Goal: Task Accomplishment & Management: Use online tool/utility

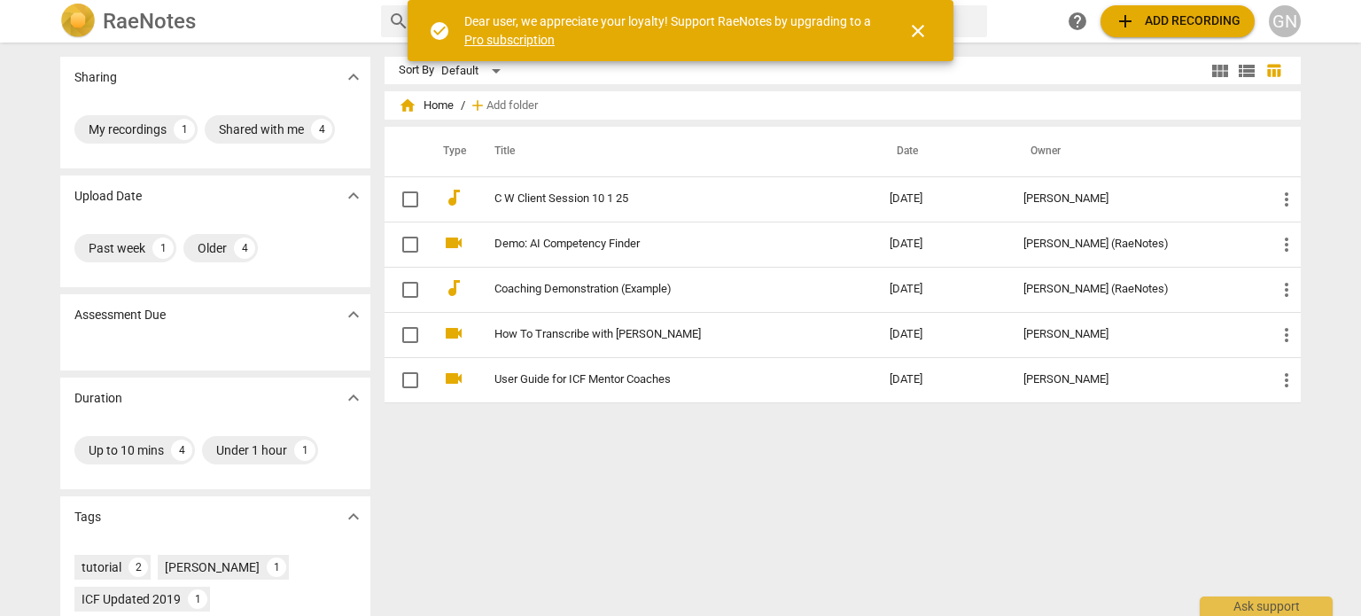
click at [657, 405] on div "home Home / add Add folder Type Title Date Owner audiotrack C W Client Session …" at bounding box center [850, 257] width 930 height 319
click at [925, 24] on span "close" at bounding box center [917, 30] width 21 height 21
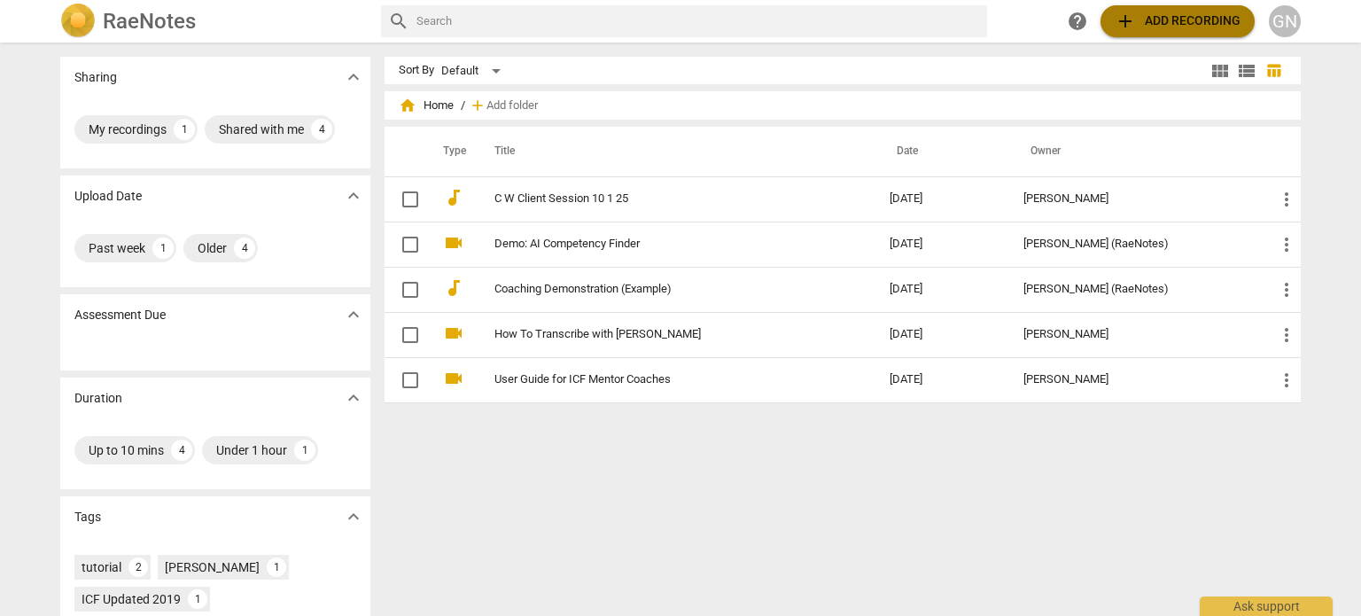
click at [1144, 27] on span "add Add recording" at bounding box center [1178, 21] width 126 height 21
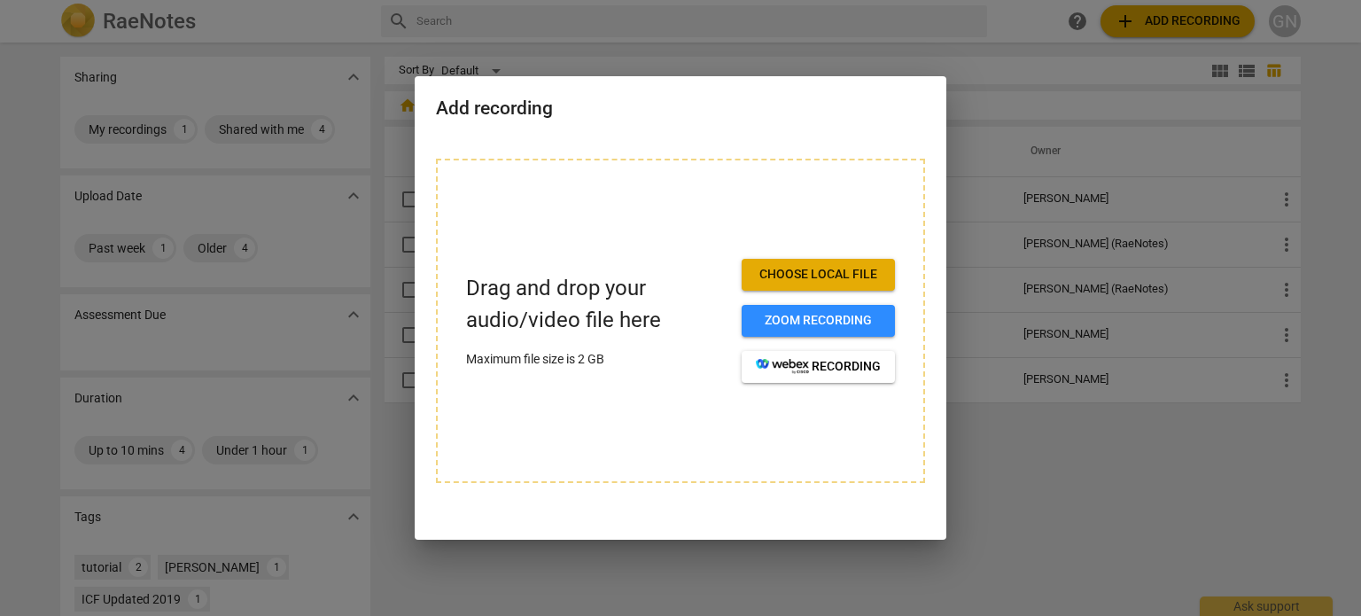
click at [815, 272] on span "Choose local file" at bounding box center [818, 275] width 125 height 18
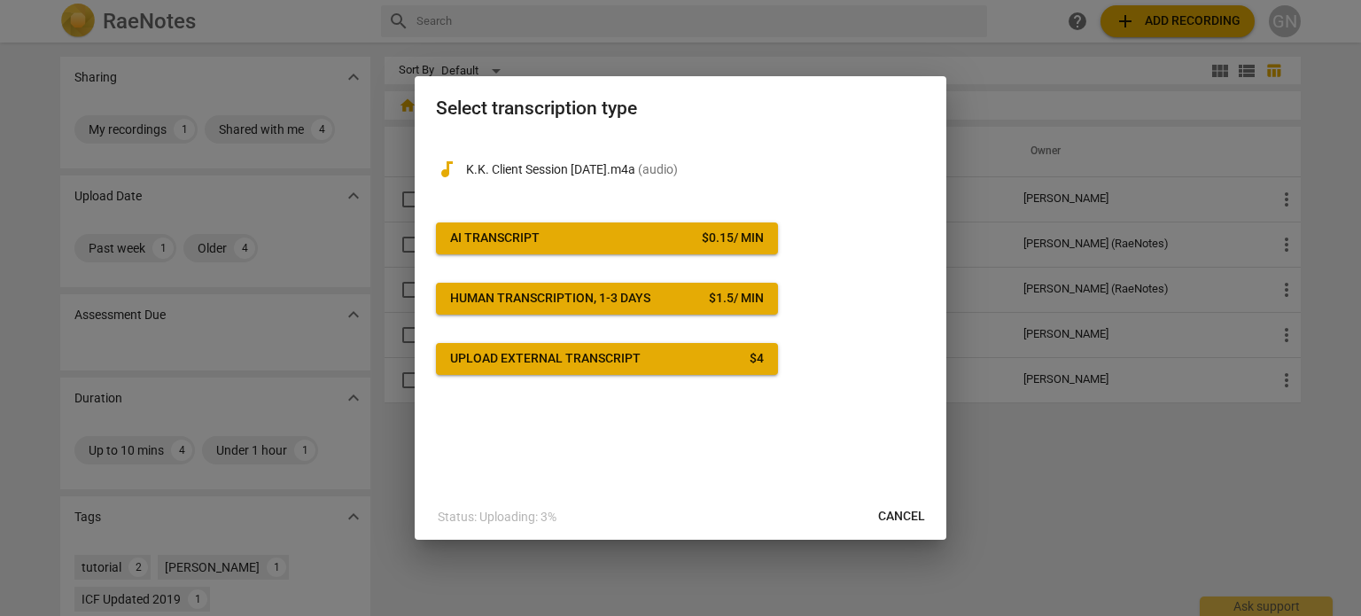
click at [596, 240] on span "AI Transcript $ 0.15 / min" at bounding box center [607, 238] width 314 height 18
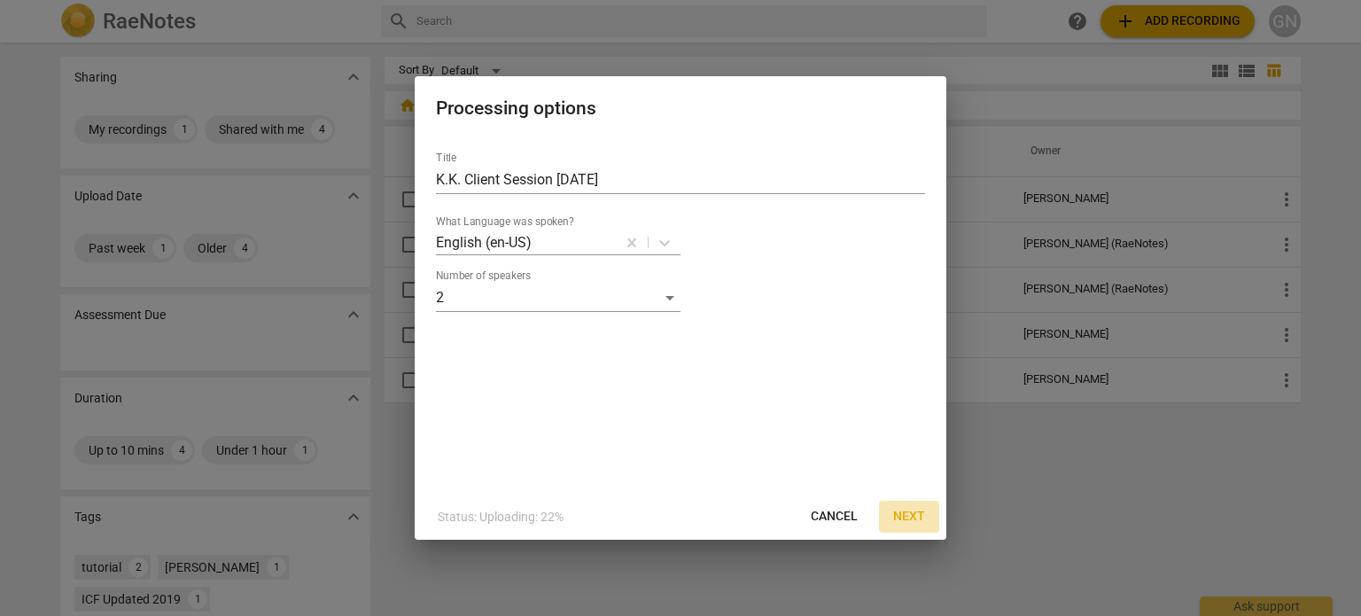
click at [907, 516] on span "Next" at bounding box center [909, 517] width 32 height 18
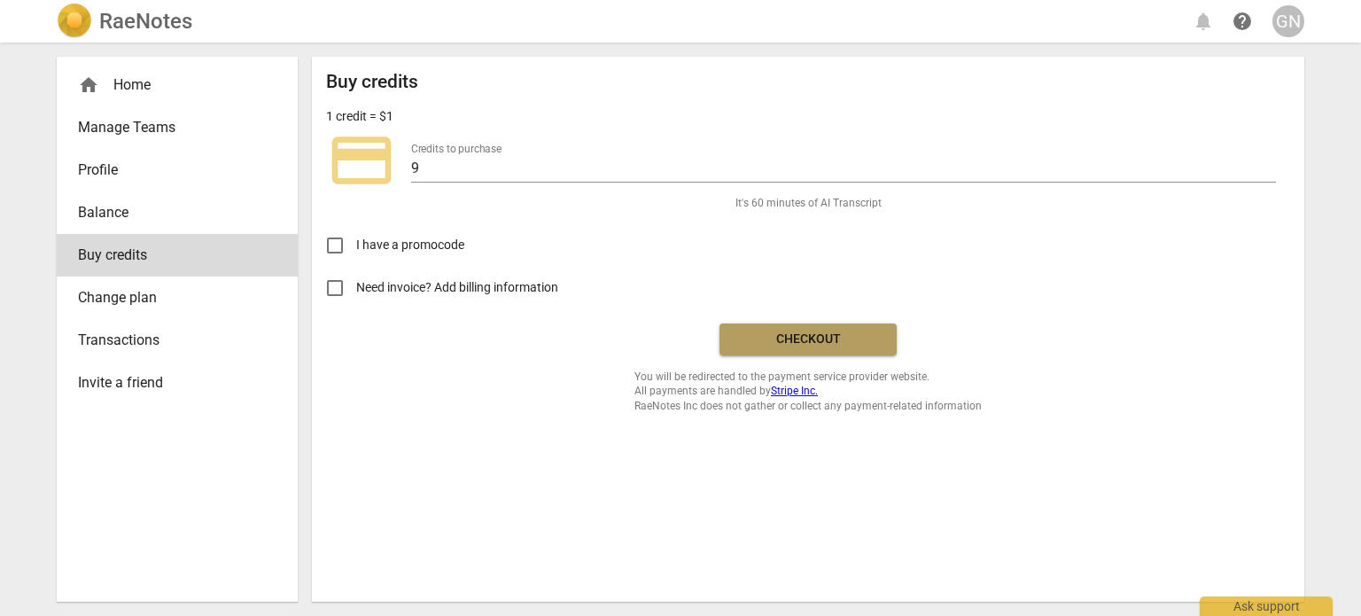
click at [784, 331] on span "Checkout" at bounding box center [808, 339] width 149 height 18
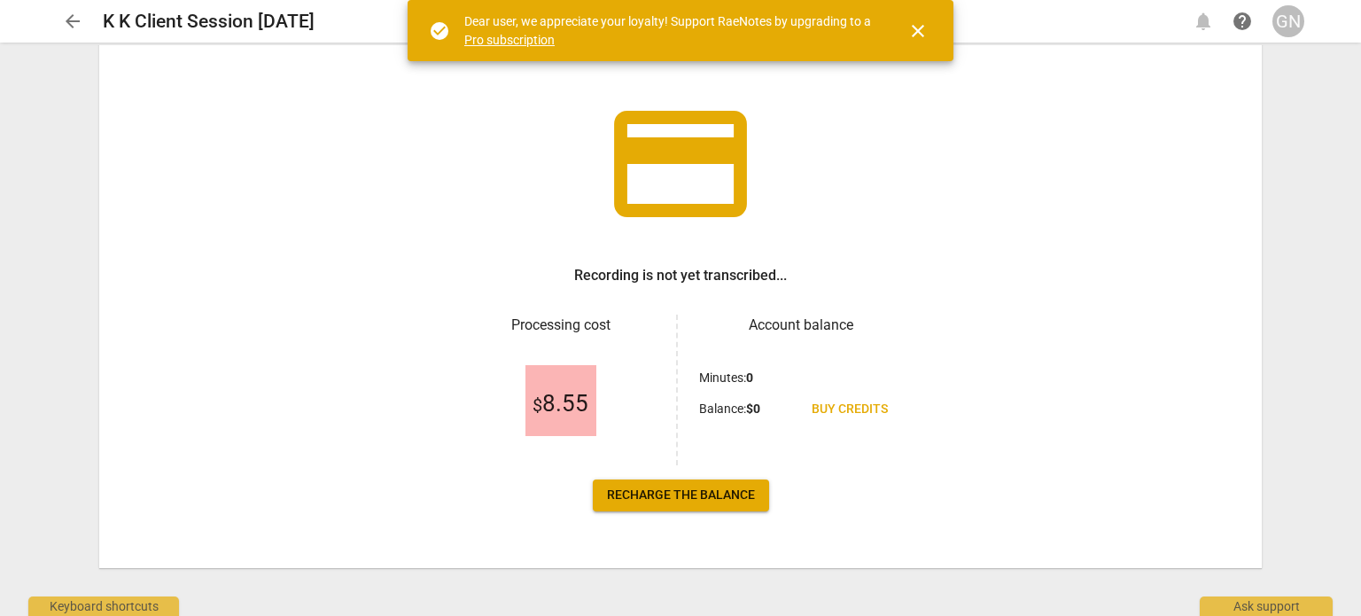
scroll to position [82, 0]
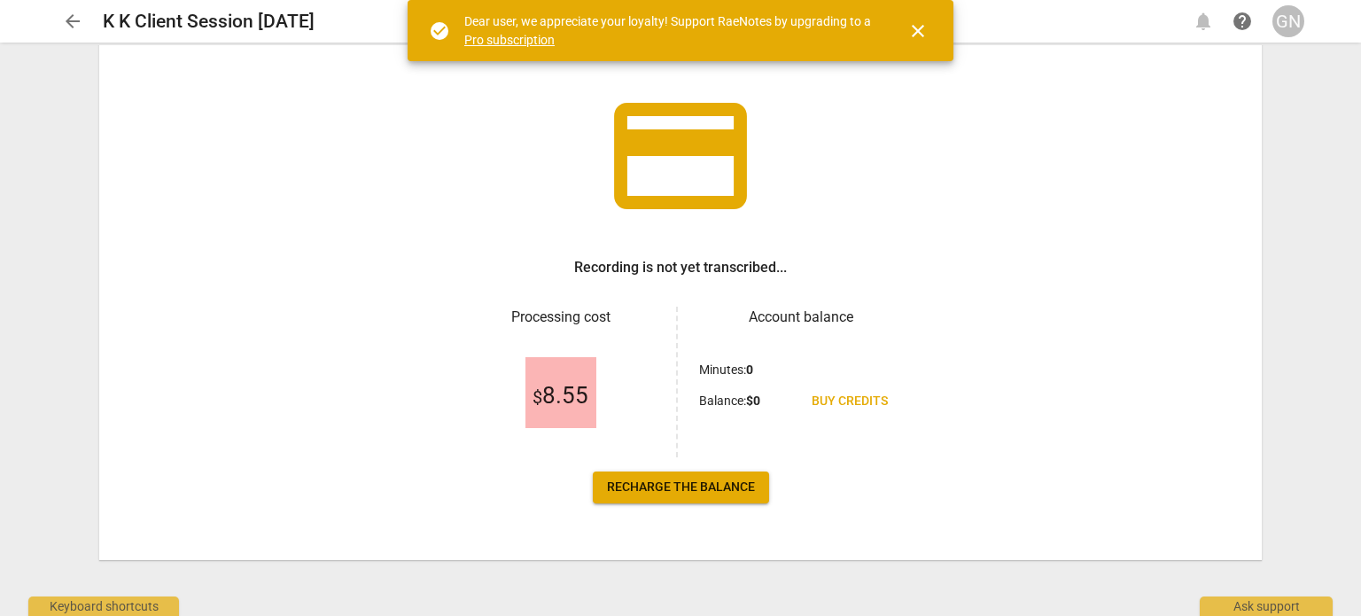
click at [538, 38] on link "Pro subscription" at bounding box center [509, 40] width 90 height 14
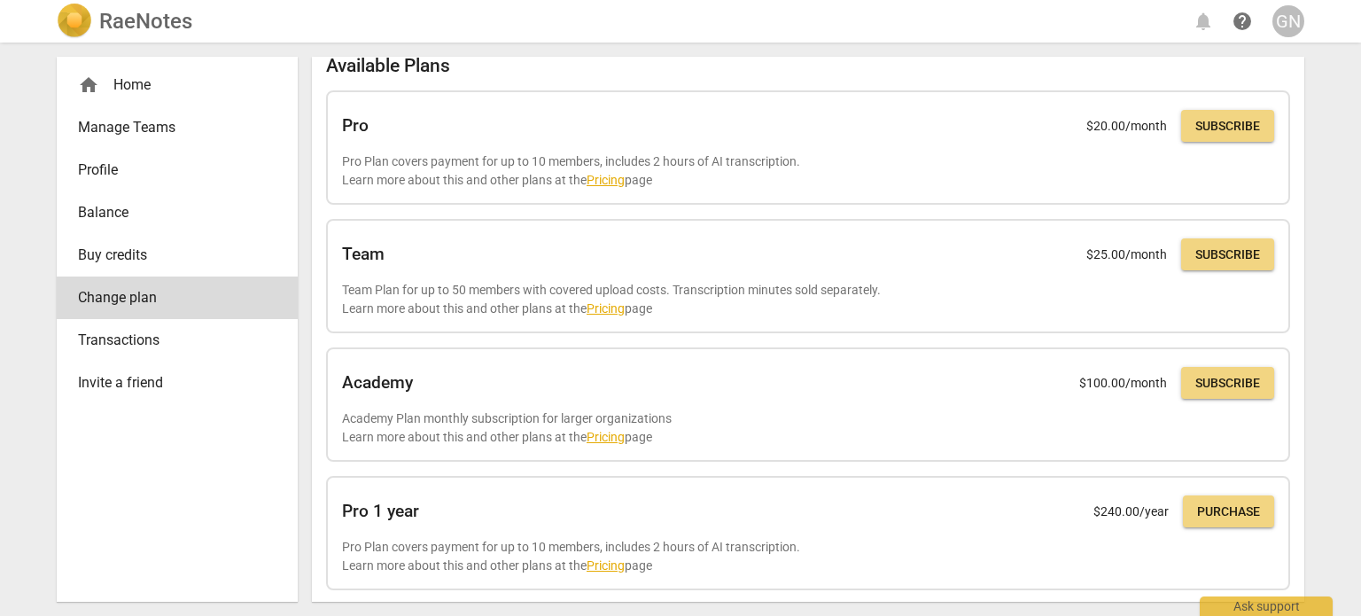
scroll to position [166, 0]
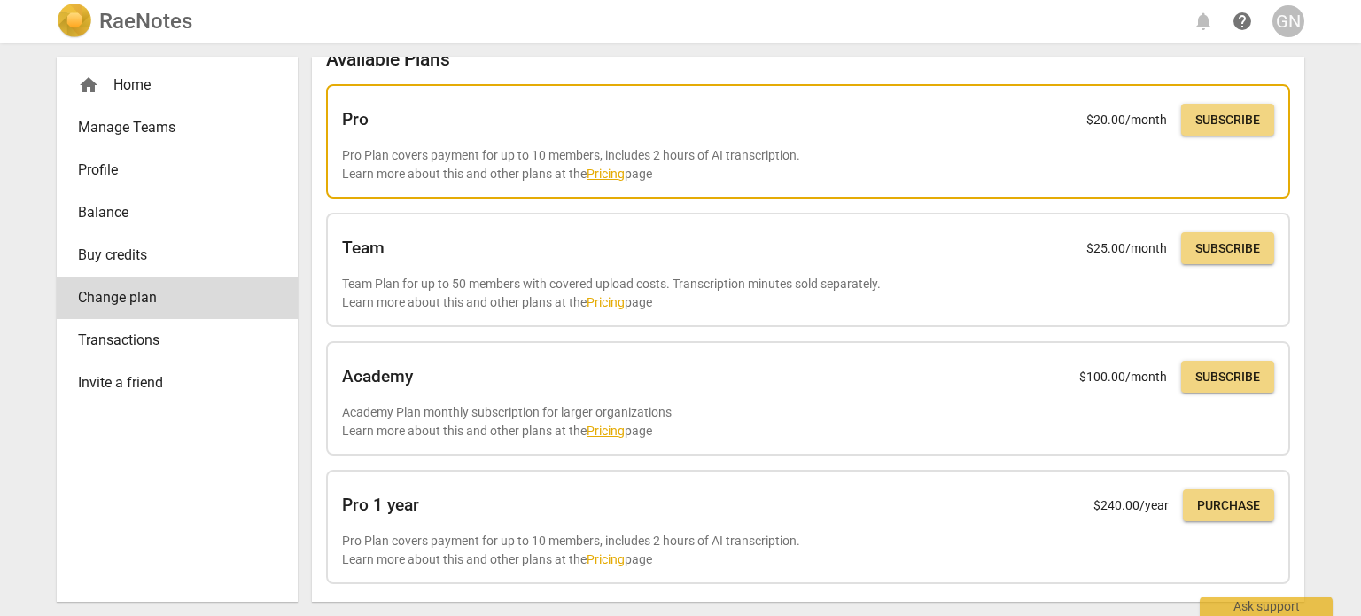
click at [610, 172] on link "Pricing" at bounding box center [606, 174] width 38 height 14
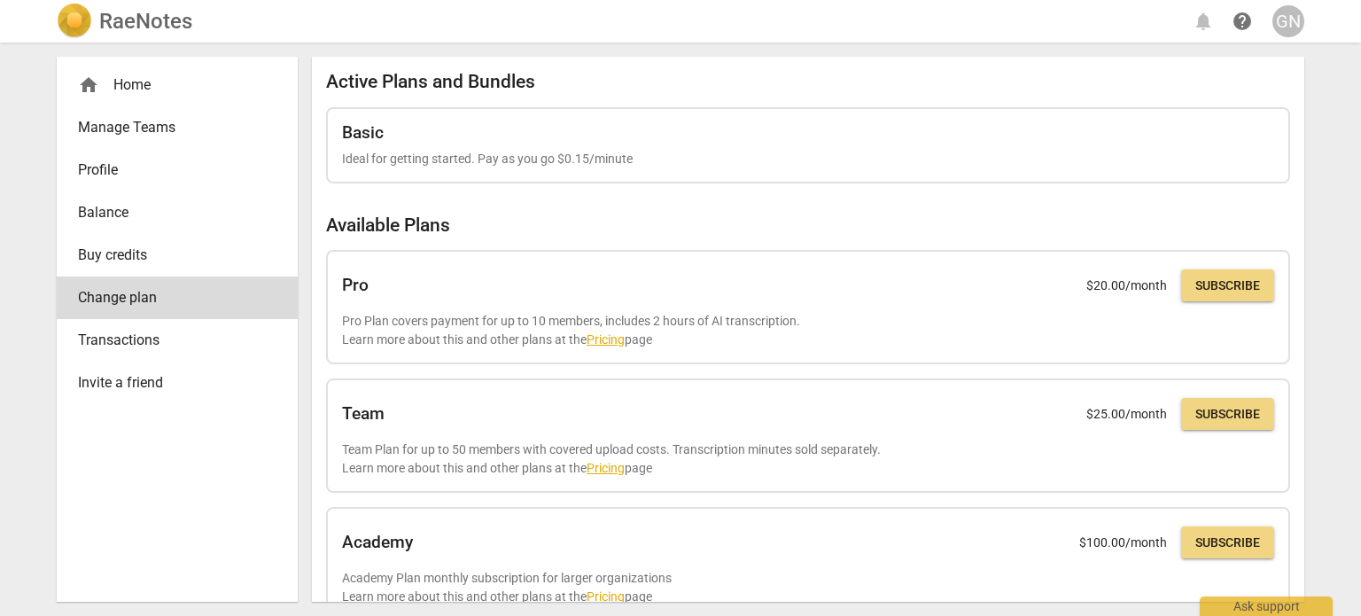
click at [143, 342] on span "Transactions" at bounding box center [170, 340] width 184 height 21
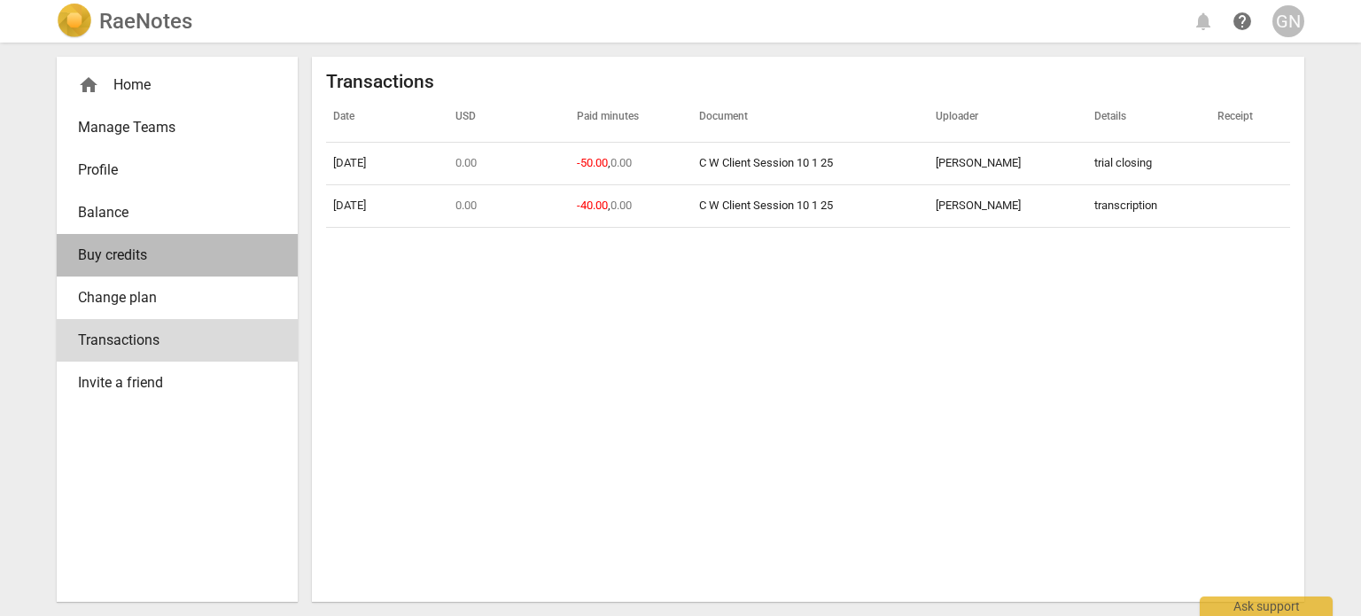
click at [146, 246] on span "Buy credits" at bounding box center [170, 255] width 184 height 21
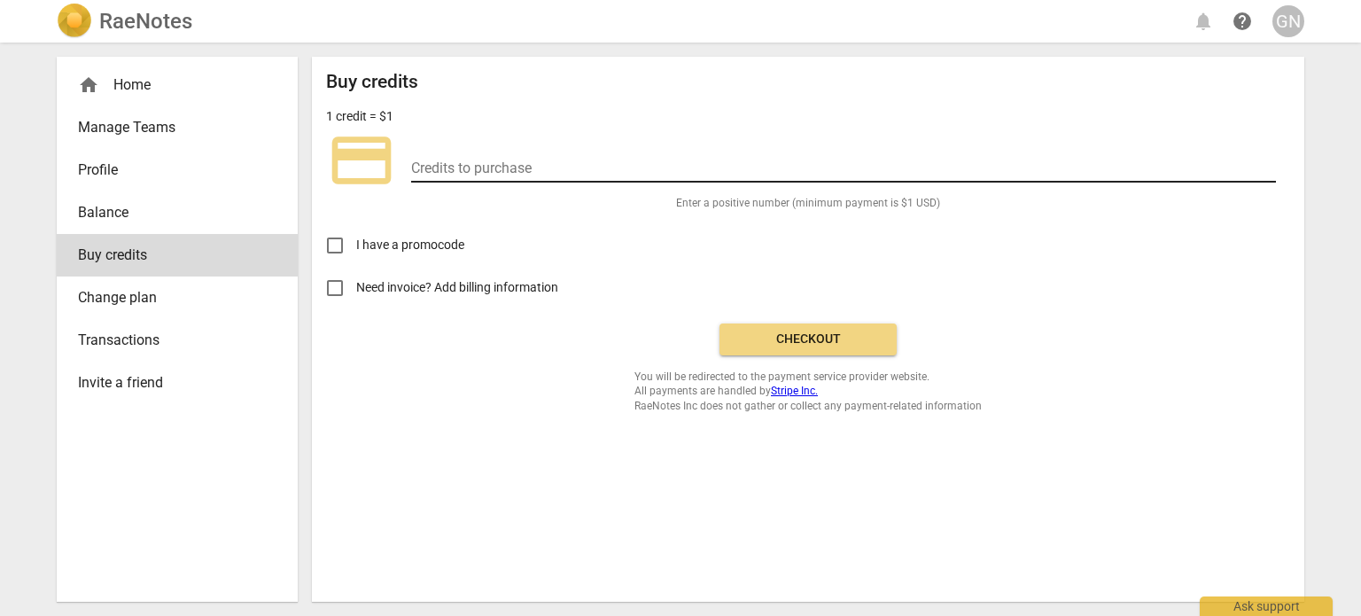
click at [460, 168] on input "number" at bounding box center [843, 170] width 865 height 26
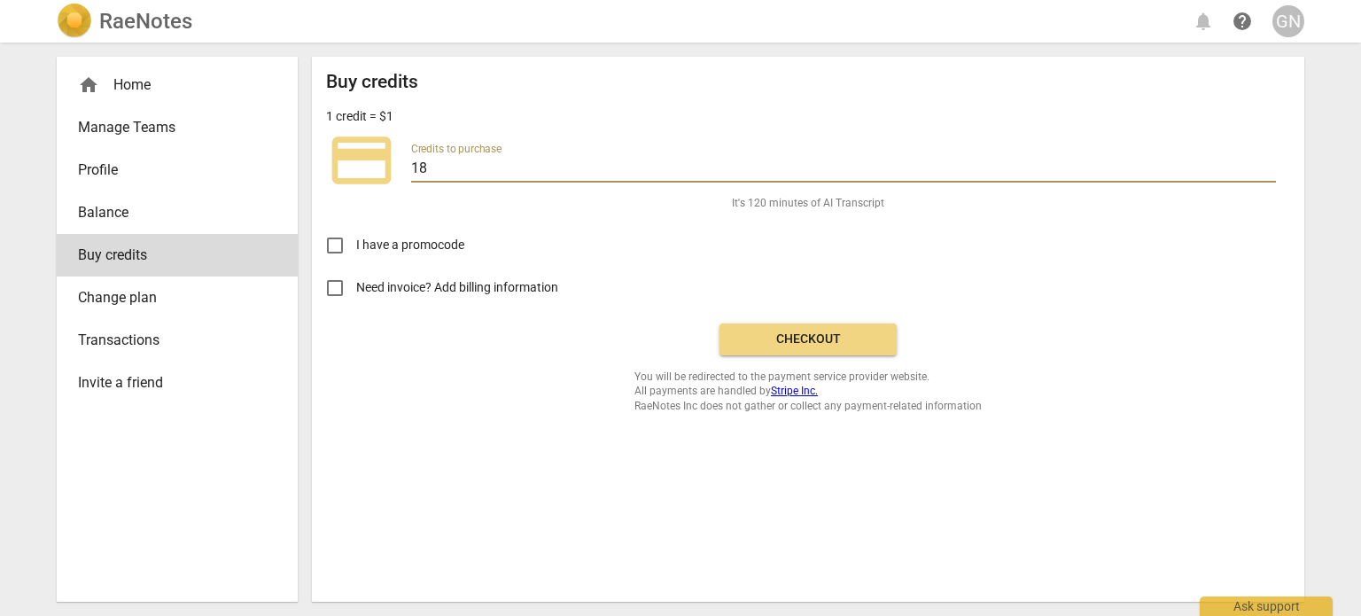
type input "1"
type input "9"
click at [773, 341] on span "Checkout" at bounding box center [808, 339] width 149 height 18
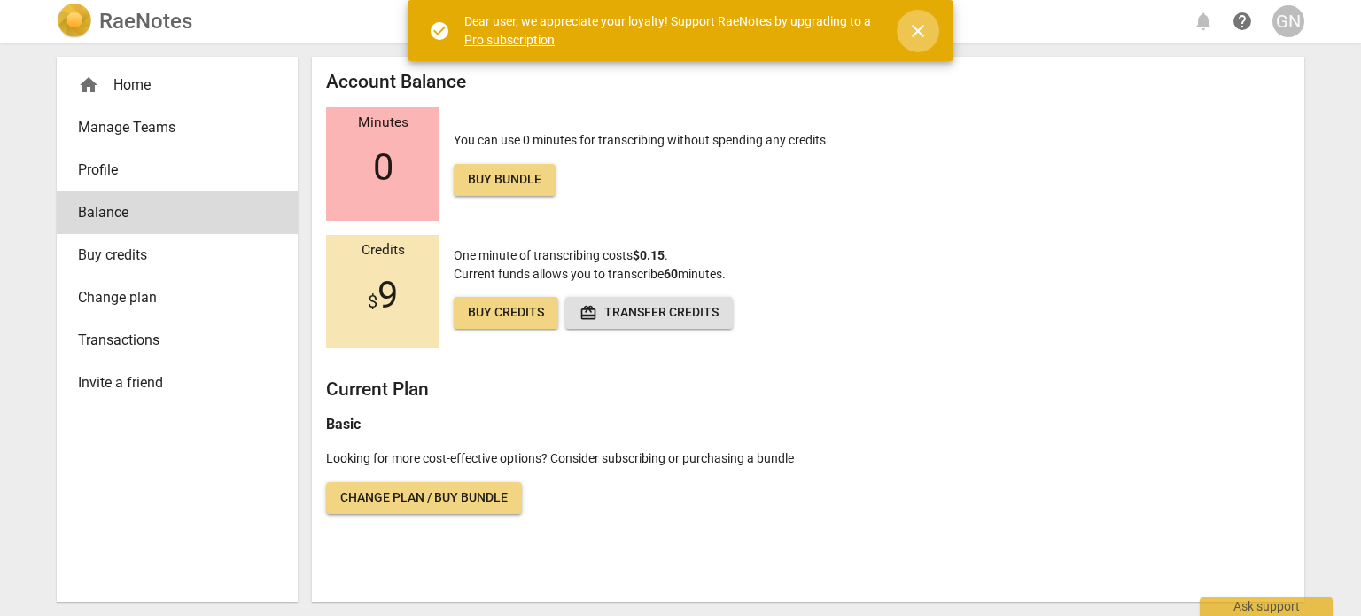
click at [919, 28] on span "close" at bounding box center [917, 30] width 21 height 21
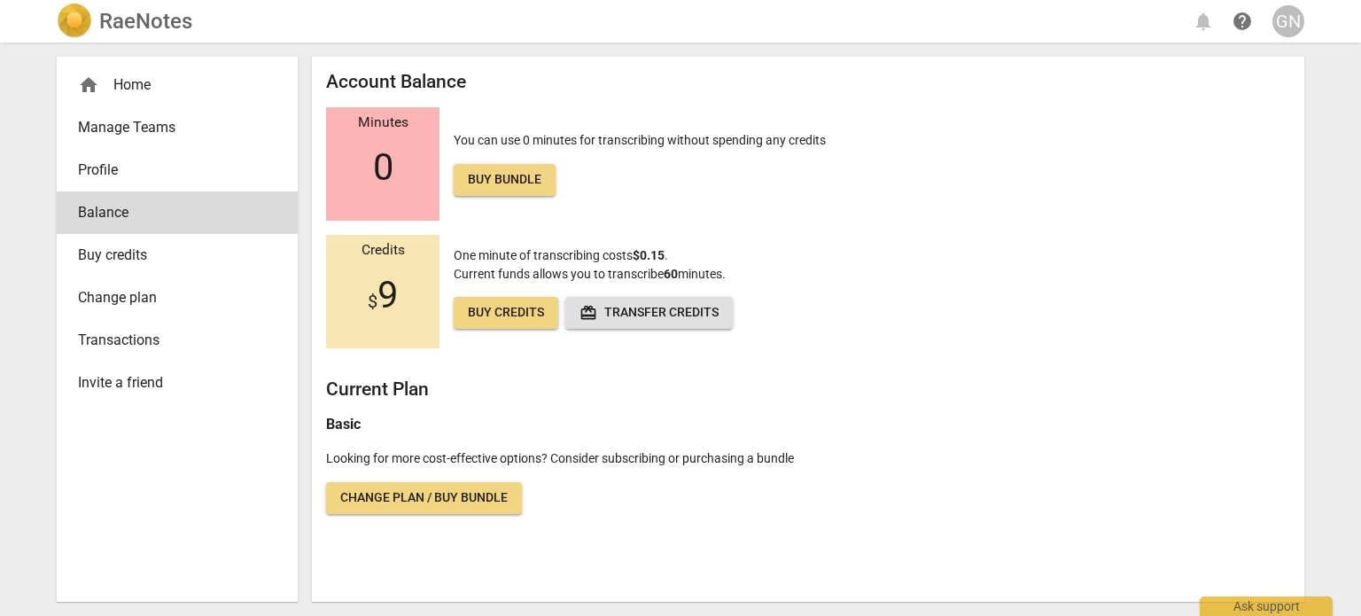
click at [521, 183] on span "Buy bundle" at bounding box center [505, 180] width 74 height 18
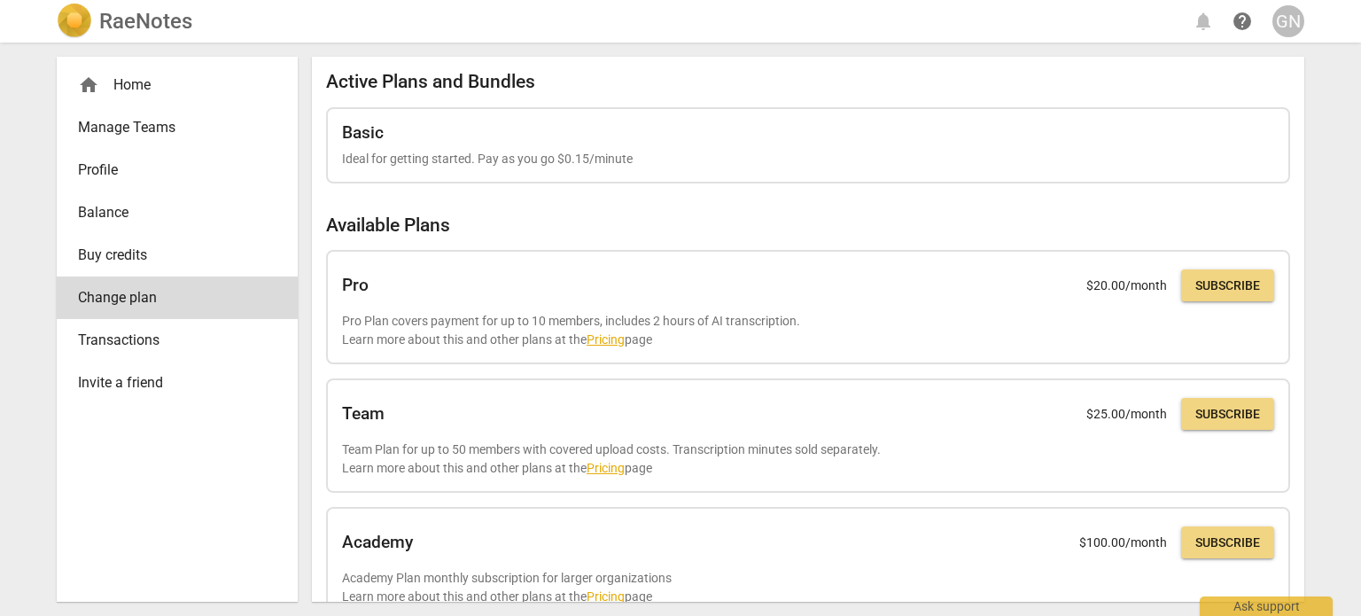
click at [134, 80] on div "home Home" at bounding box center [170, 84] width 184 height 21
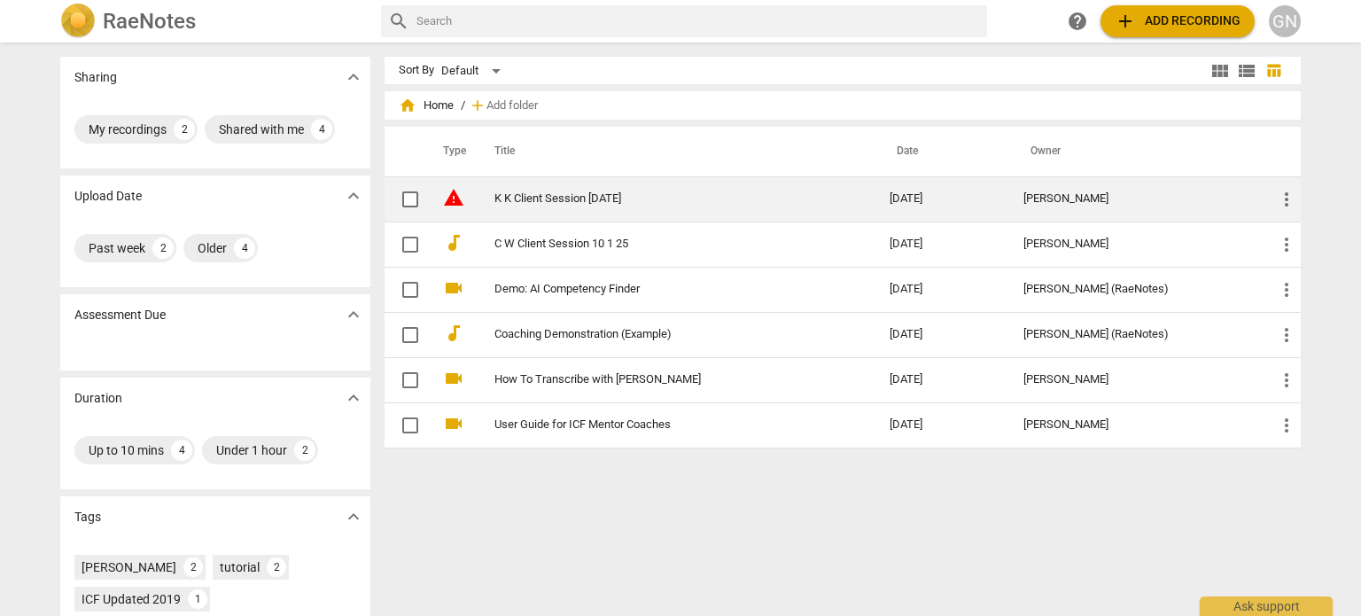
click at [578, 198] on link "K K Client Session [DATE]" at bounding box center [659, 198] width 331 height 13
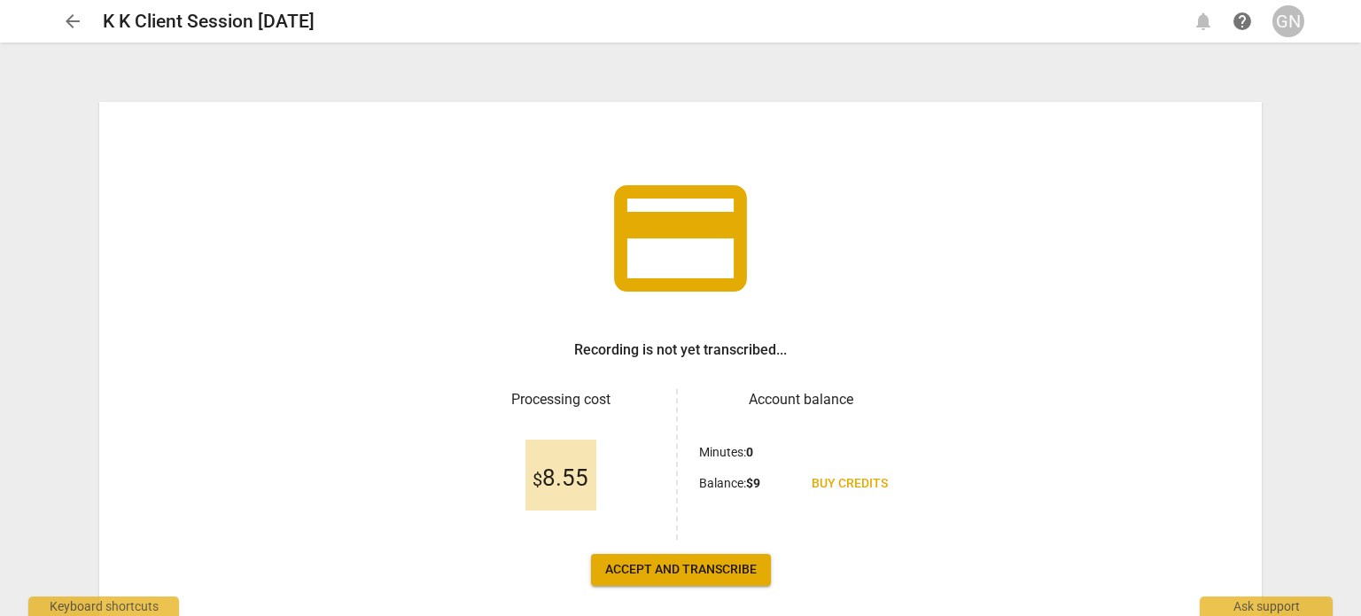
scroll to position [82, 0]
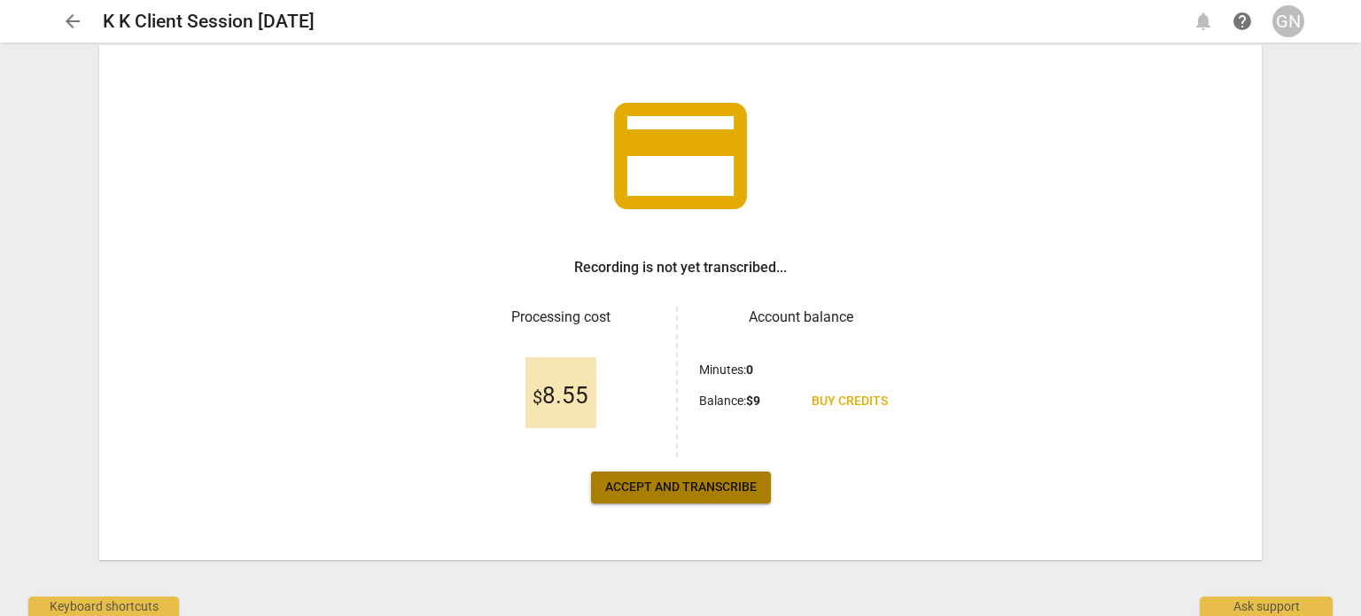
click at [680, 485] on span "Accept and transcribe" at bounding box center [681, 487] width 152 height 18
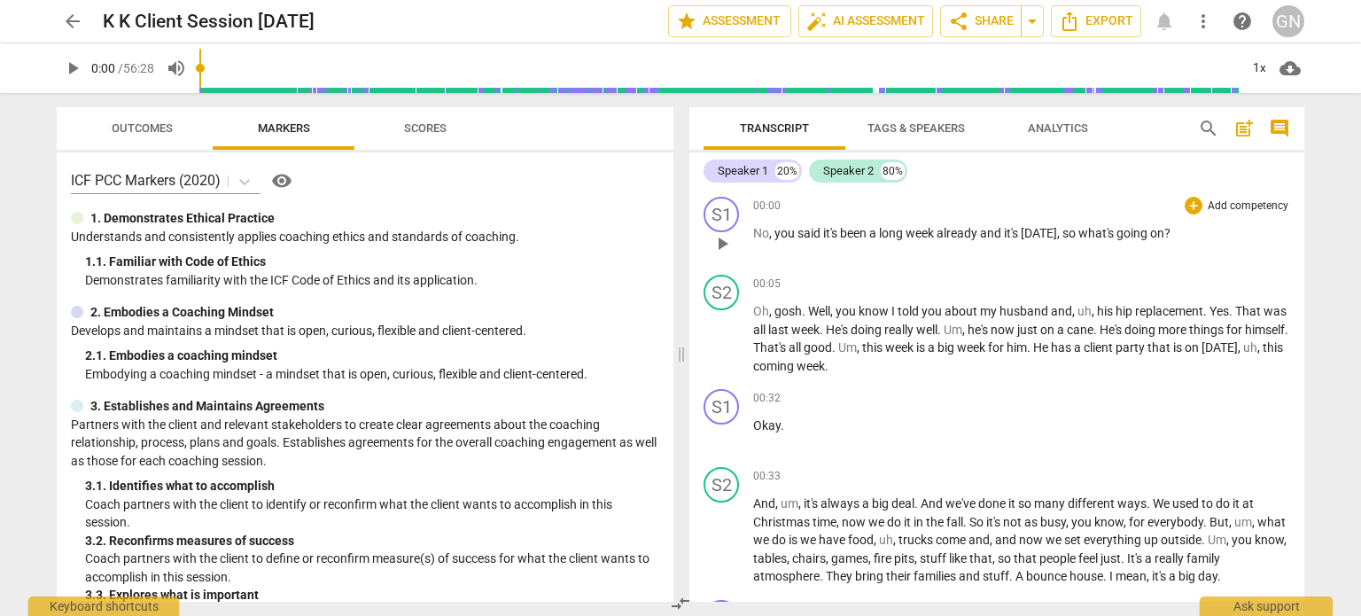
click at [758, 231] on span "No" at bounding box center [761, 233] width 16 height 14
click at [762, 172] on div "Speaker 1" at bounding box center [743, 171] width 51 height 18
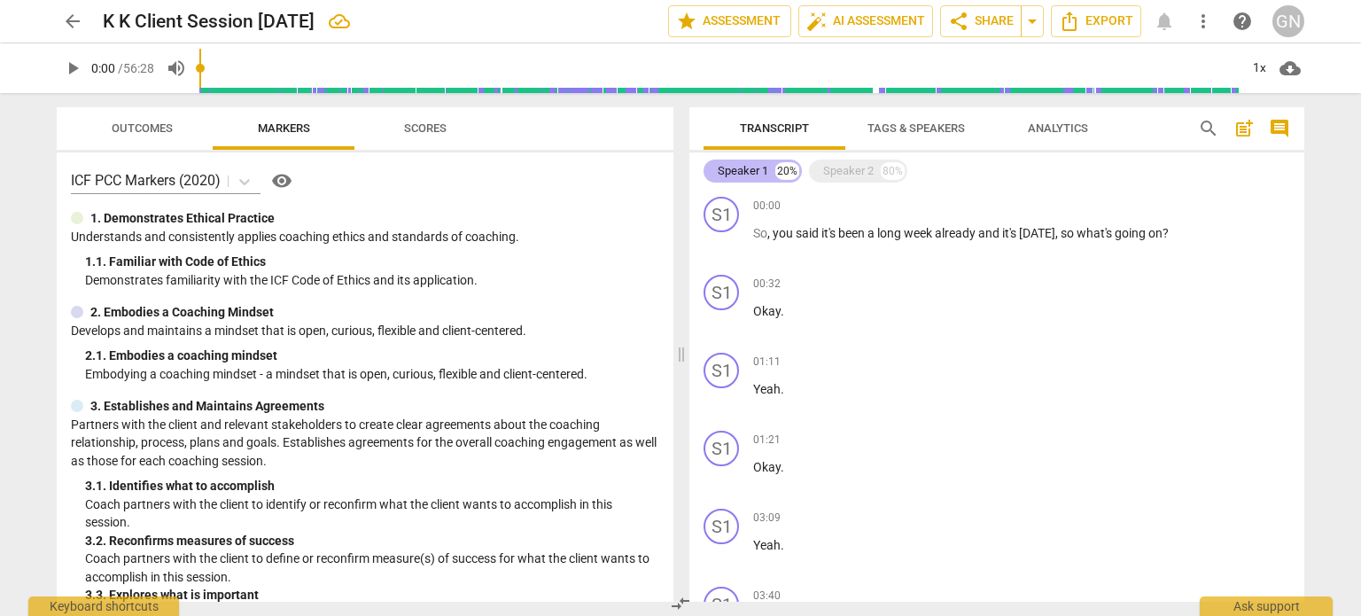
click at [749, 175] on div "Speaker 1" at bounding box center [743, 171] width 51 height 18
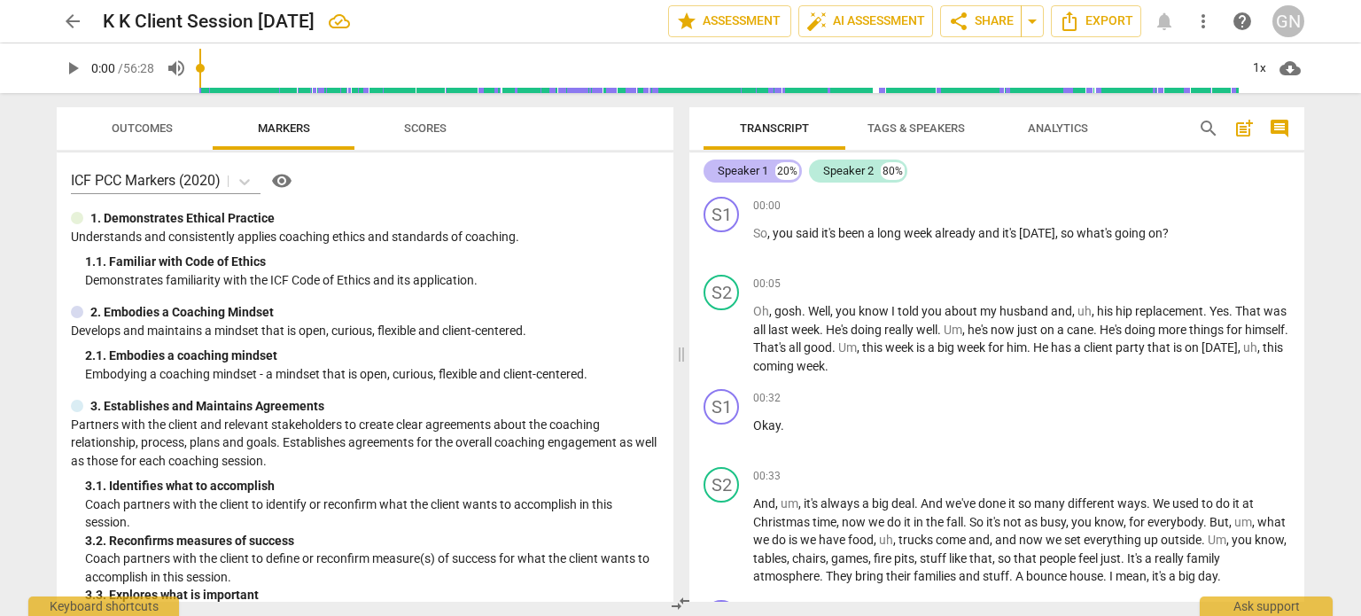
click at [753, 167] on div "Speaker 1" at bounding box center [743, 171] width 51 height 18
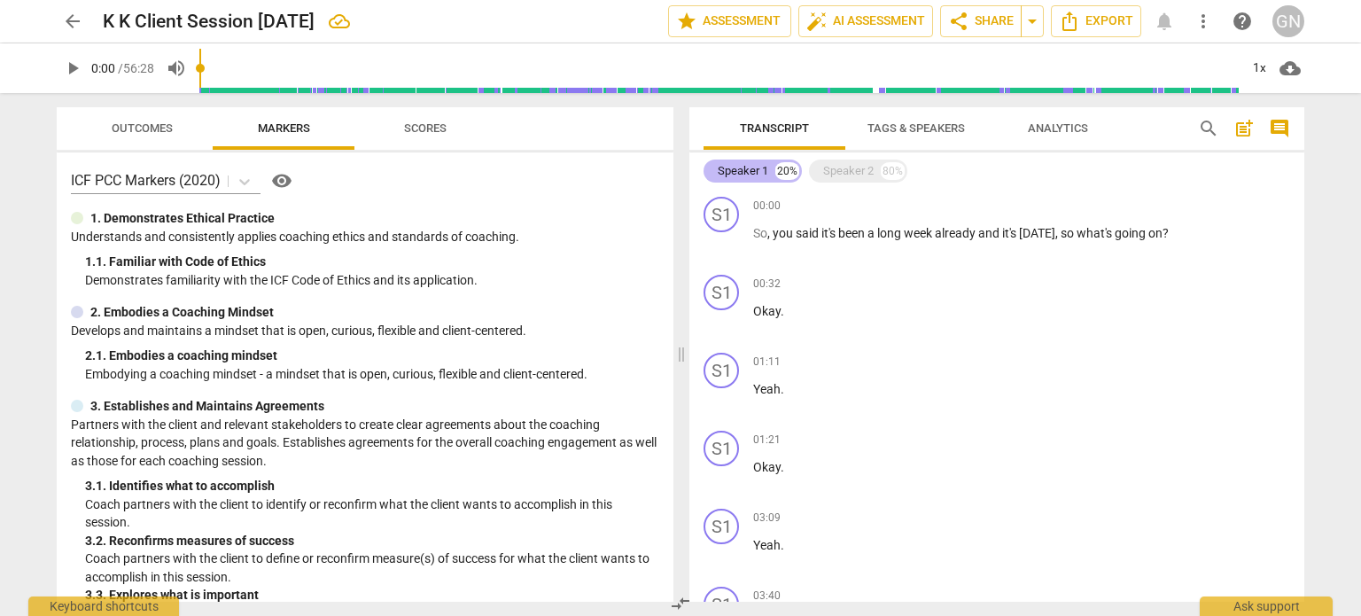
click at [753, 167] on div "Speaker 1" at bounding box center [743, 171] width 51 height 18
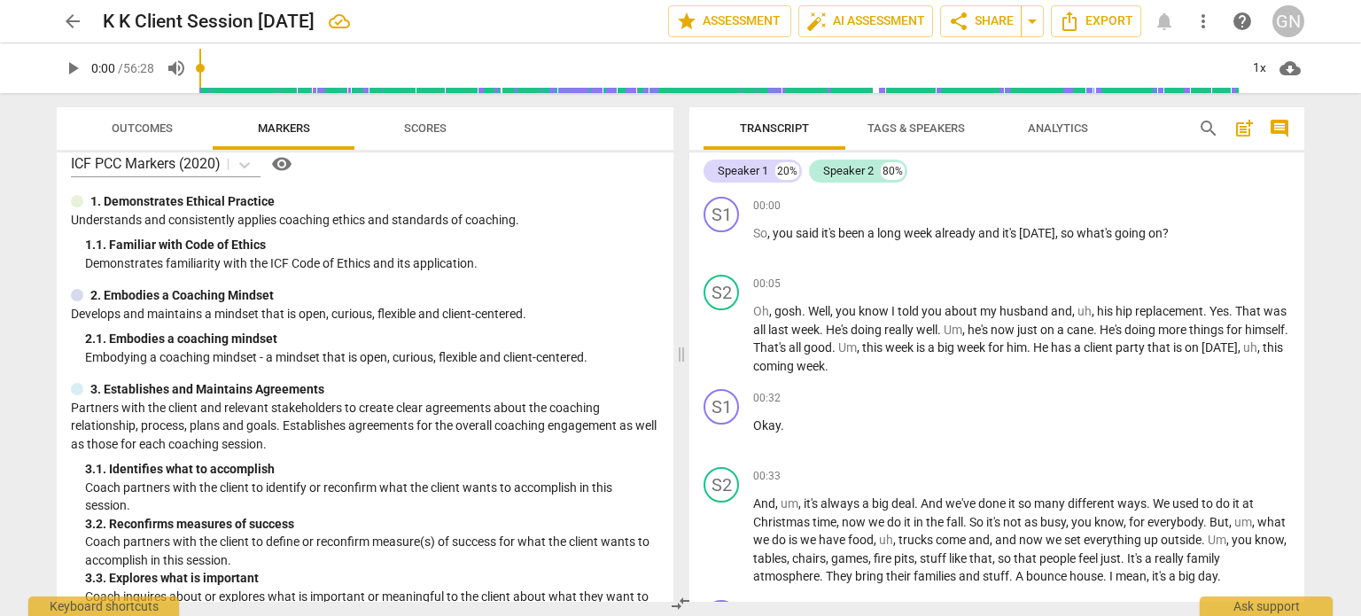
scroll to position [0, 0]
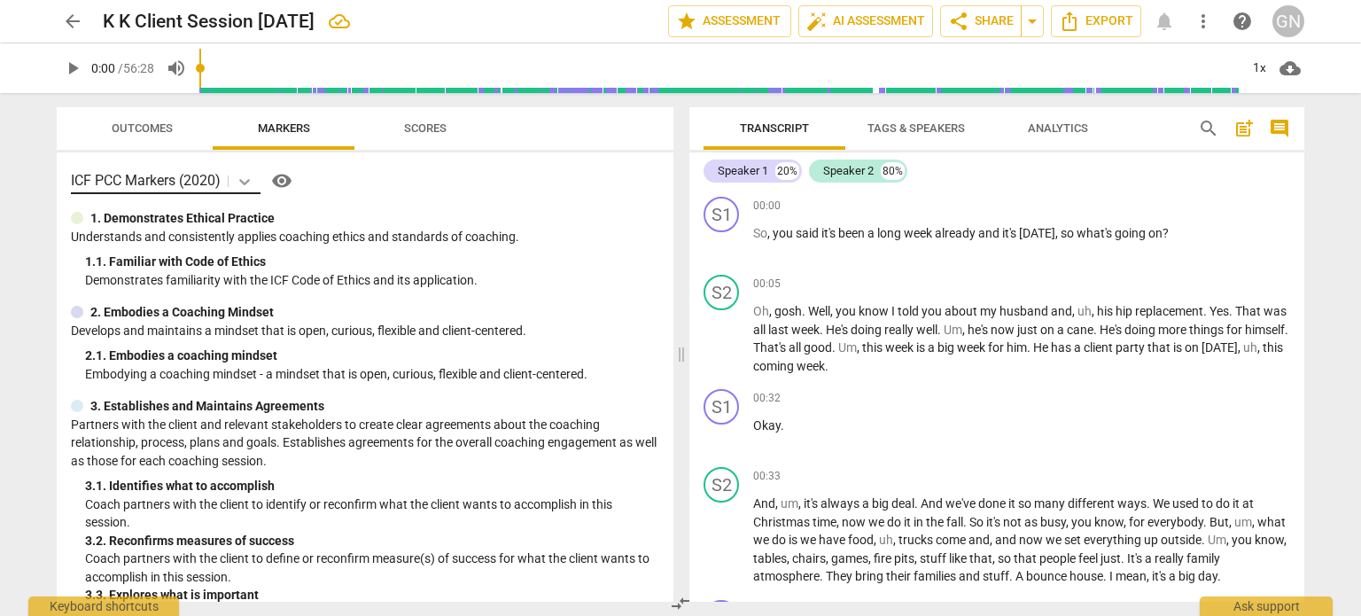
click at [245, 183] on icon at bounding box center [244, 182] width 11 height 6
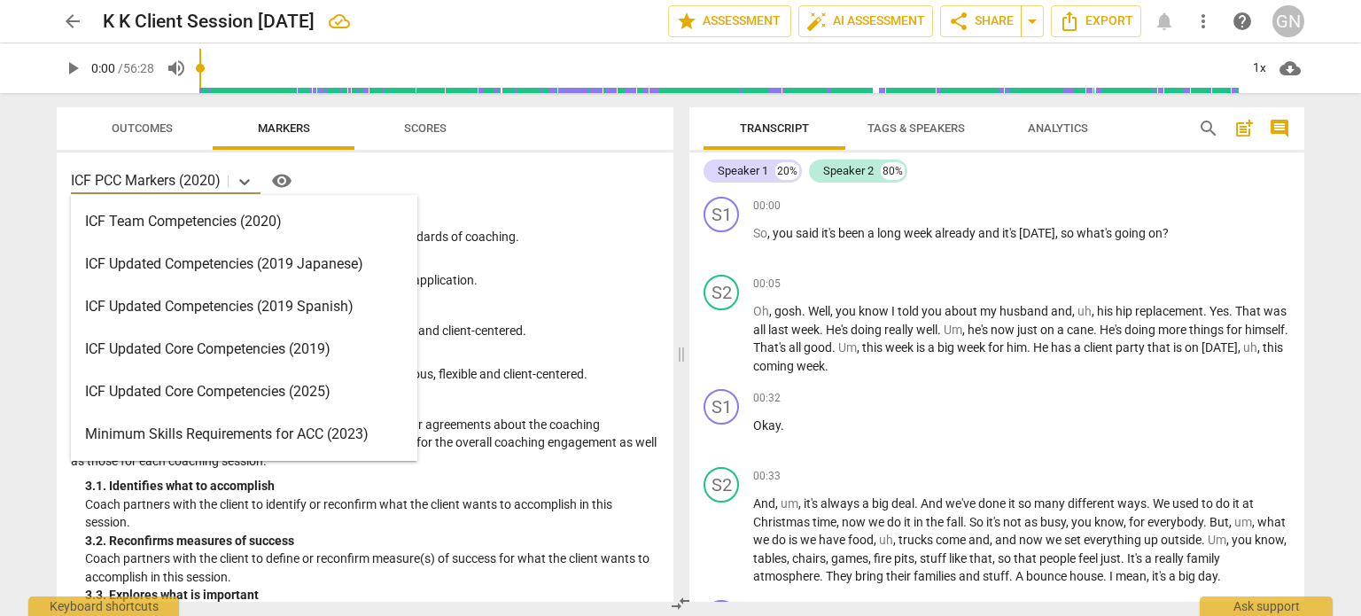
scroll to position [32, 0]
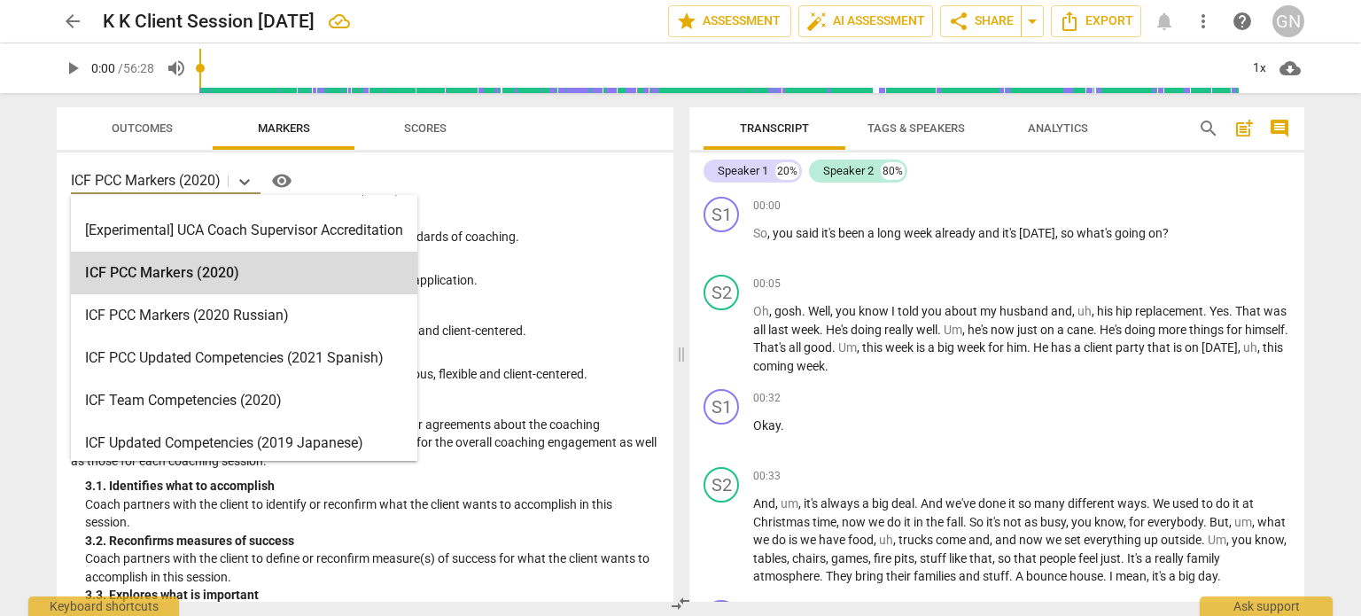
click at [498, 174] on div "16 results available. Use Up and Down to choose options, press Enter to select …" at bounding box center [365, 181] width 588 height 28
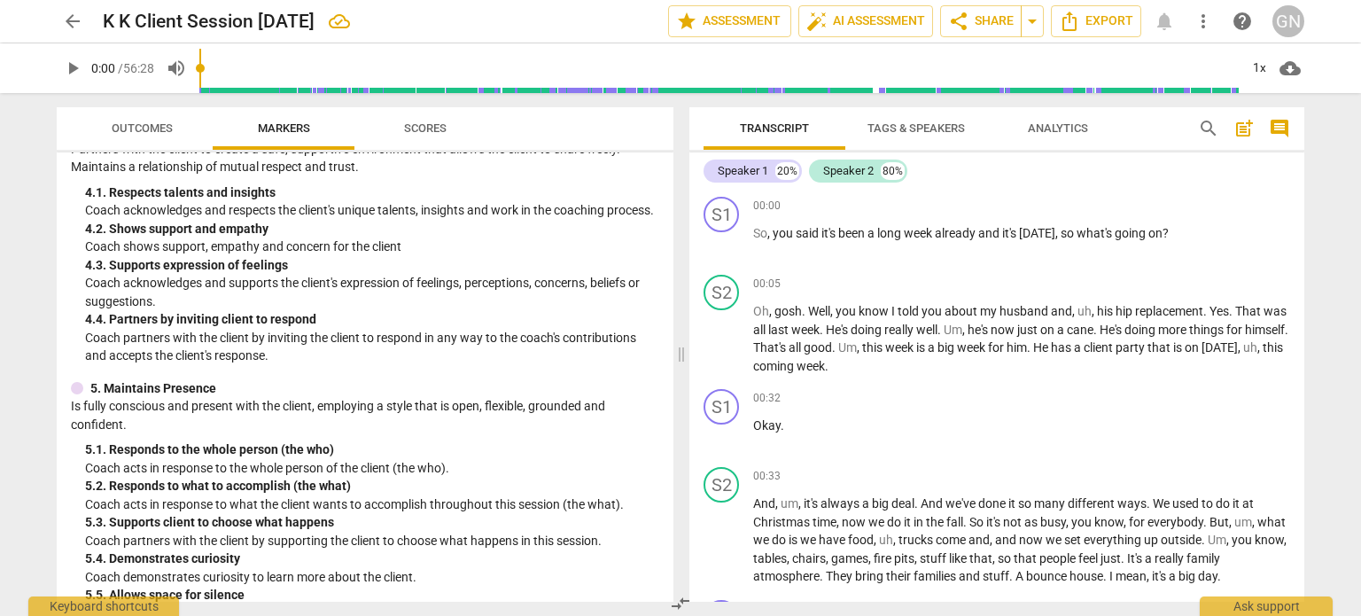
scroll to position [590, 0]
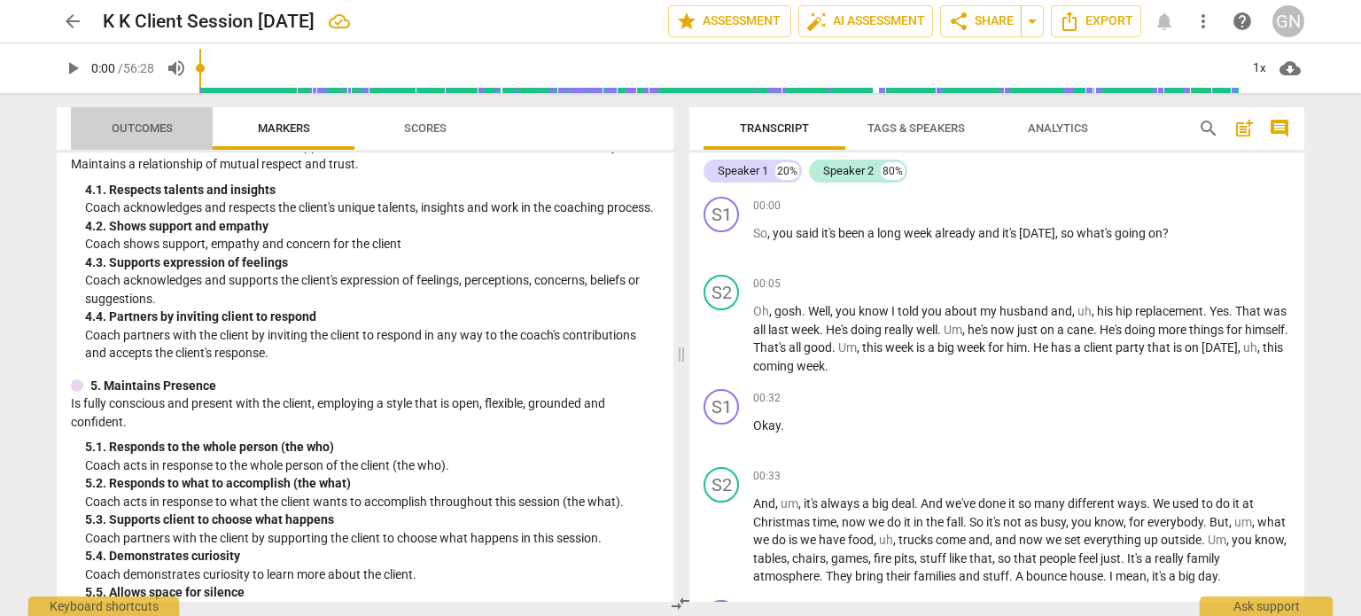
click at [136, 131] on span "Outcomes" at bounding box center [142, 127] width 61 height 13
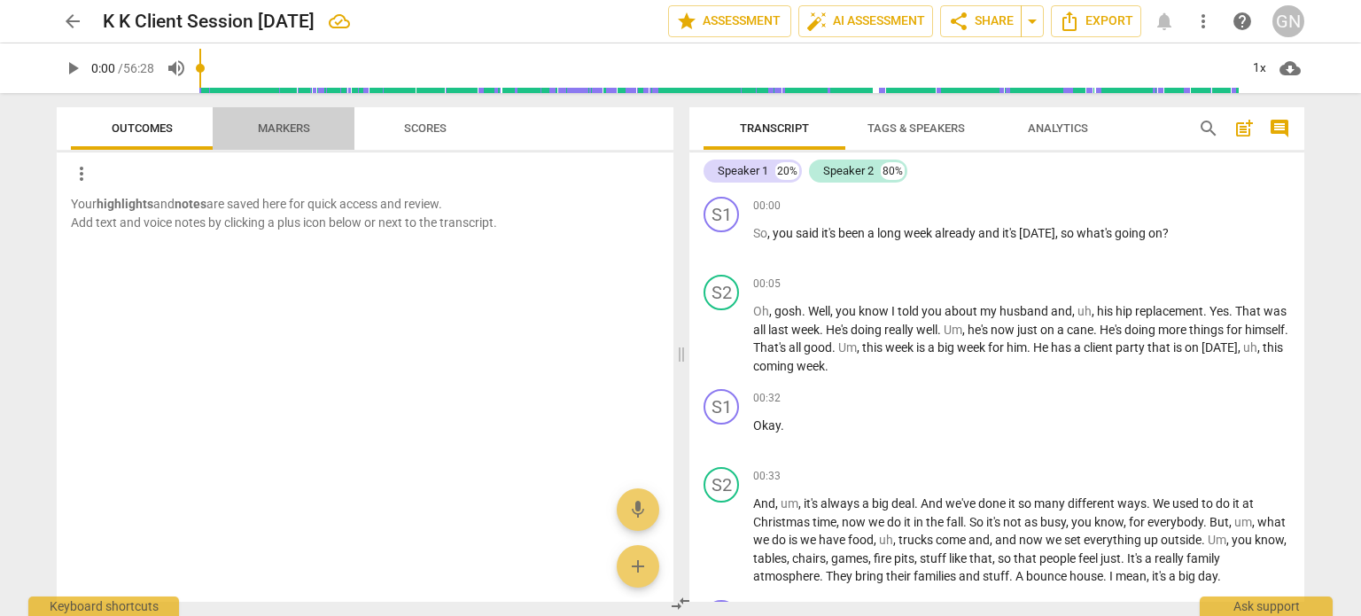
click at [294, 131] on span "Markers" at bounding box center [284, 127] width 52 height 13
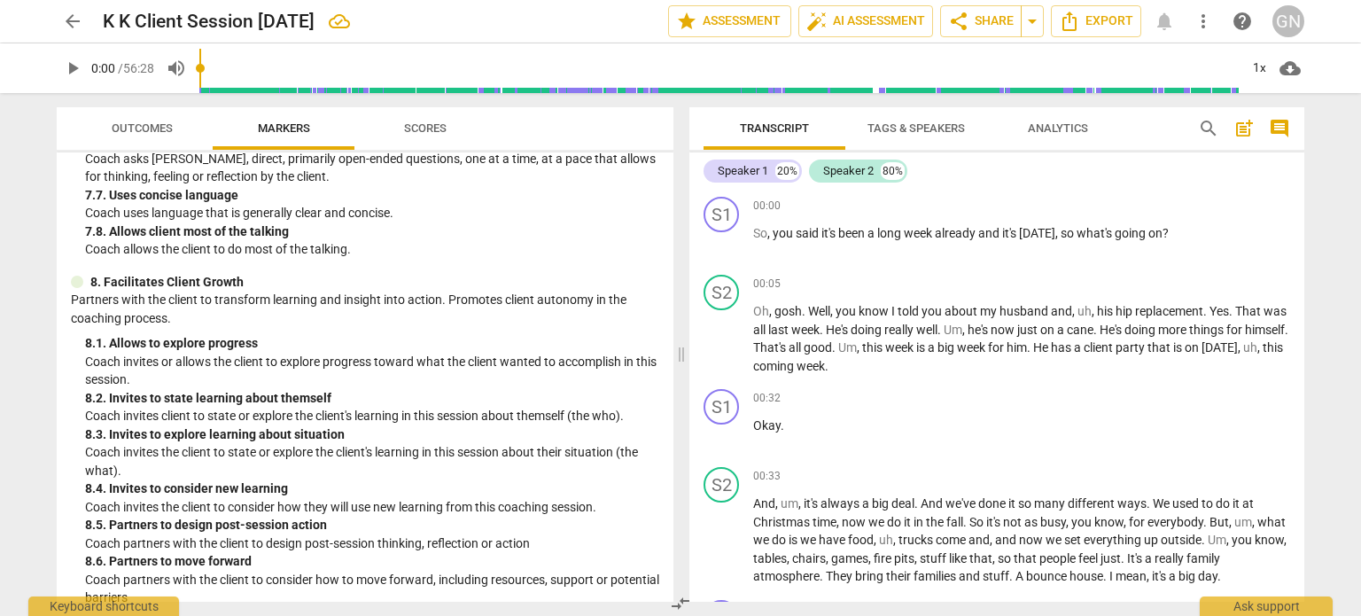
scroll to position [1956, 0]
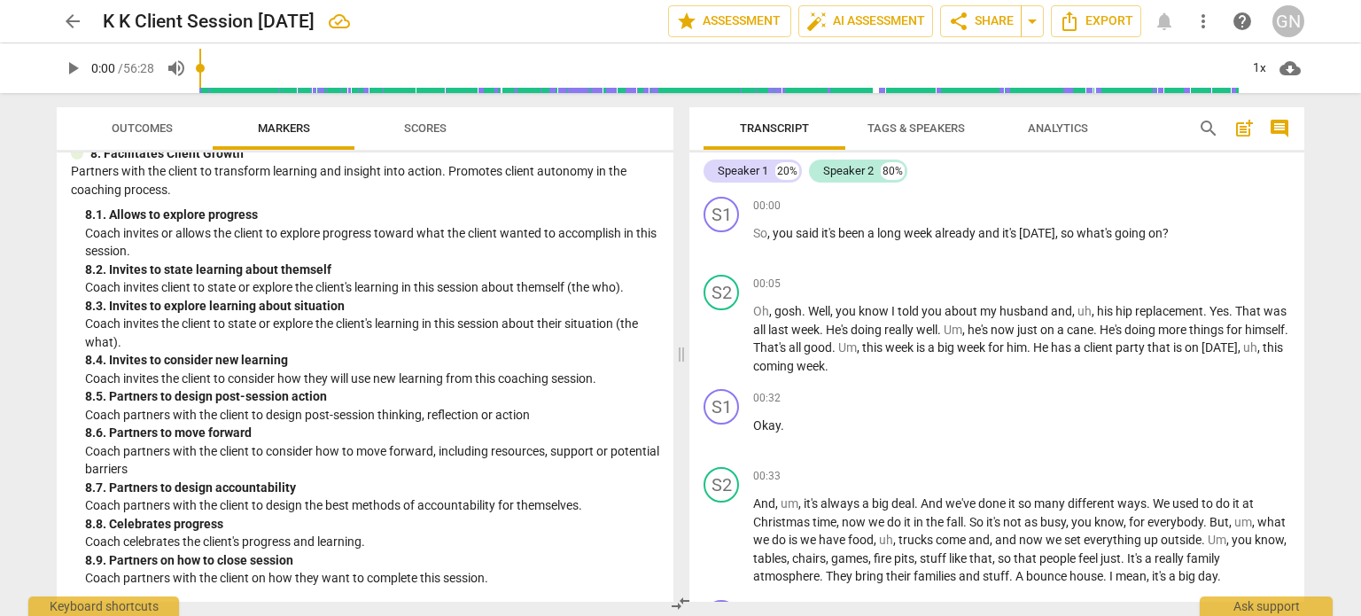
click at [415, 124] on span "Scores" at bounding box center [425, 127] width 43 height 13
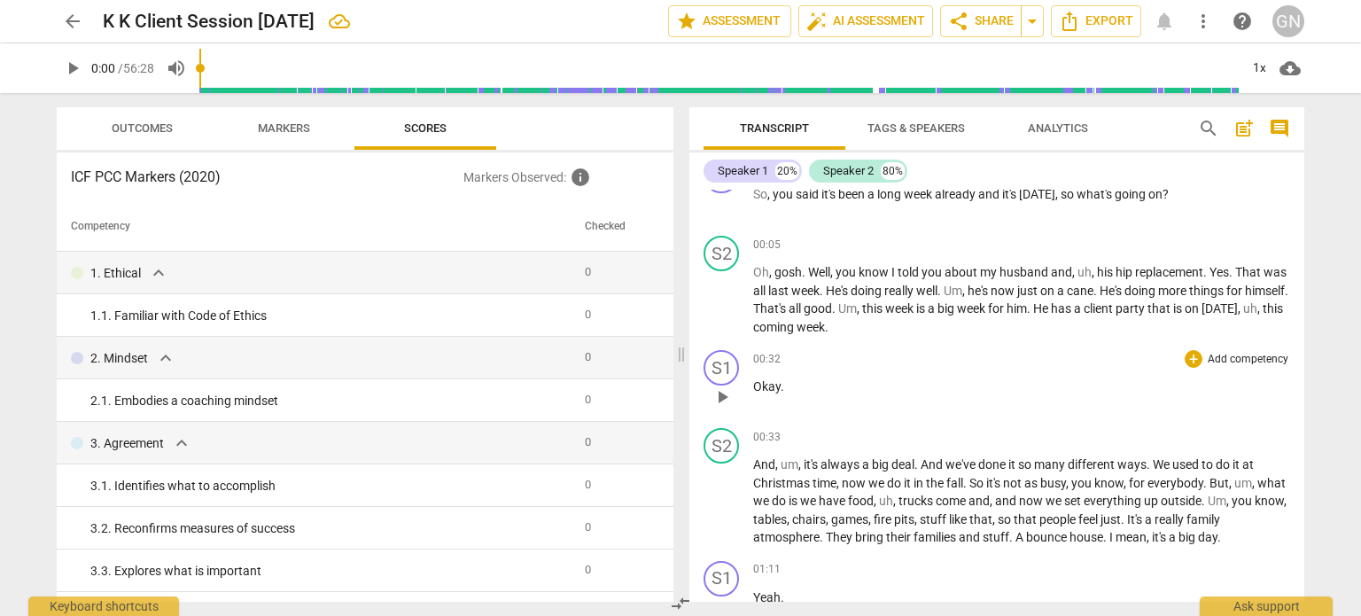
scroll to position [0, 0]
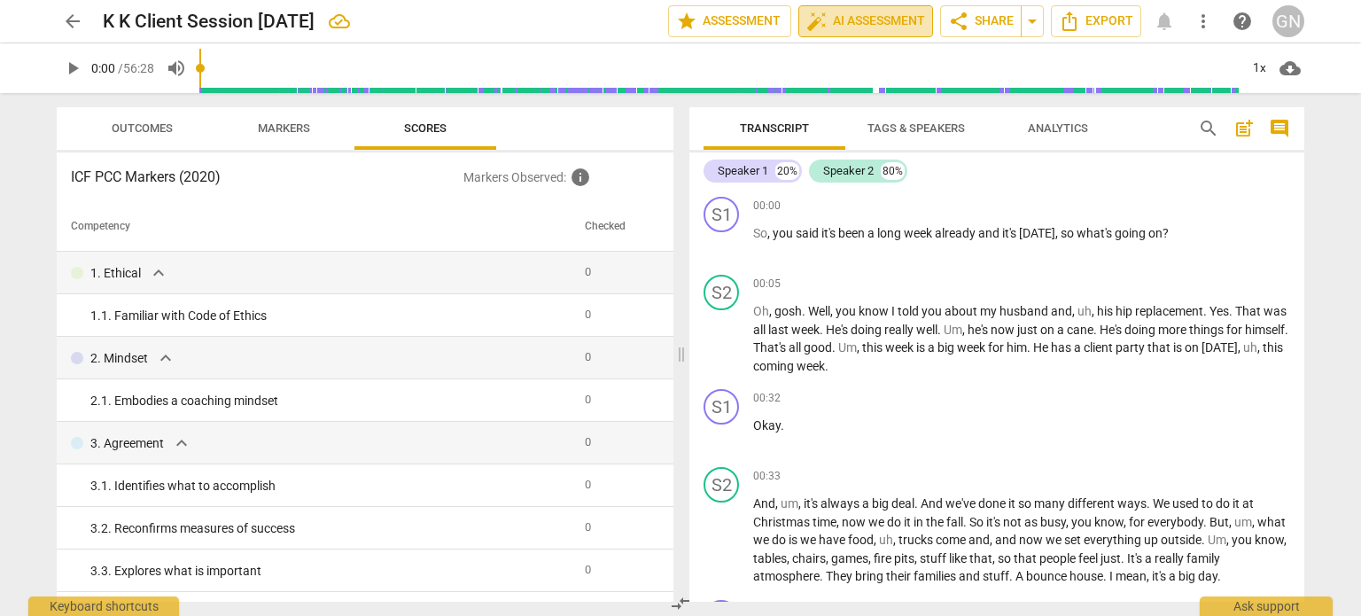
click at [865, 23] on span "auto_fix_high AI Assessment" at bounding box center [865, 21] width 119 height 21
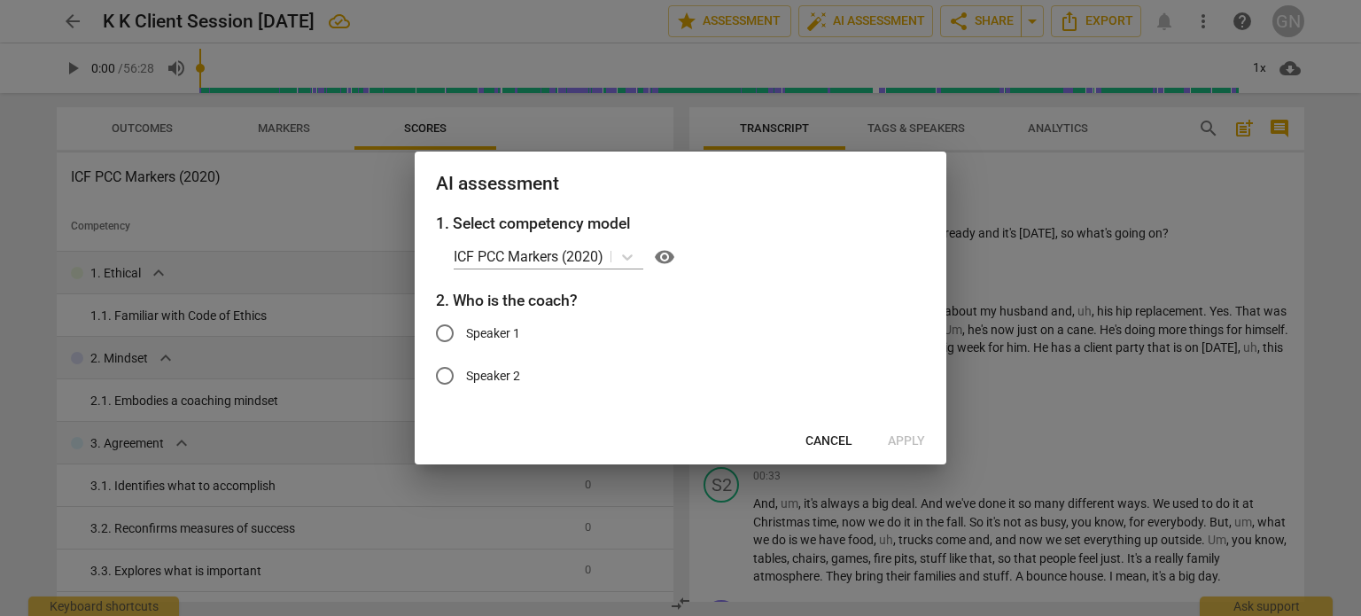
click at [444, 338] on input "Speaker 1" at bounding box center [445, 333] width 43 height 43
radio input "true"
click at [900, 436] on span "Apply" at bounding box center [906, 441] width 37 height 18
